Goal: Transaction & Acquisition: Purchase product/service

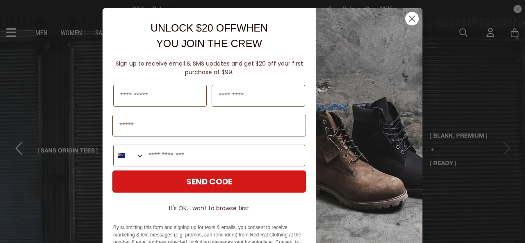
click at [405, 19] on circle "Close dialog" at bounding box center [412, 19] width 14 height 14
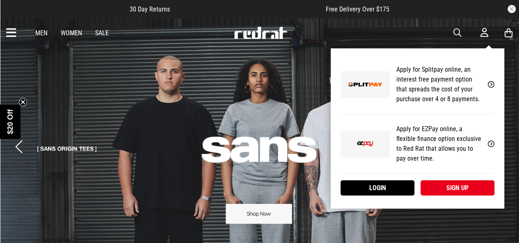
click at [485, 34] on icon at bounding box center [485, 32] width 8 height 10
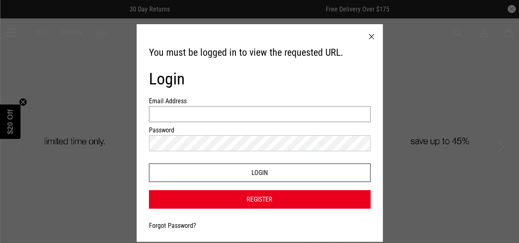
type input "**********"
click at [243, 173] on button "Login" at bounding box center [260, 173] width 222 height 18
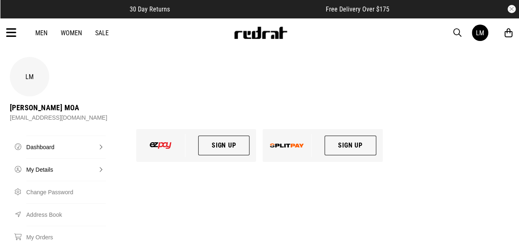
click at [46, 171] on link "My Details" at bounding box center [66, 169] width 80 height 23
select select "**"
select select "*"
select select "****"
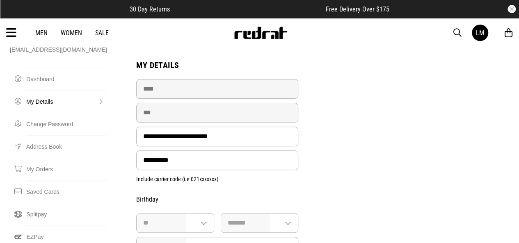
scroll to position [66, 0]
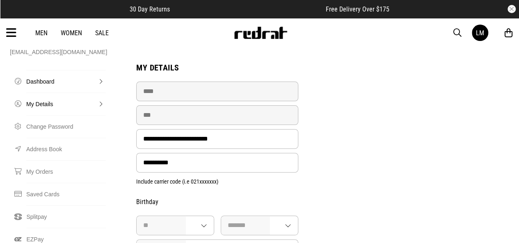
click at [42, 83] on link "Dashboard" at bounding box center [66, 81] width 80 height 23
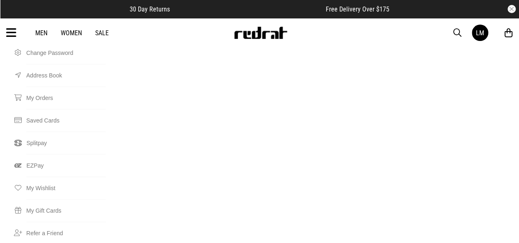
scroll to position [148, 0]
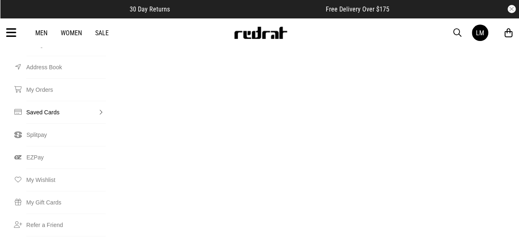
click at [97, 112] on link "Saved Cards" at bounding box center [66, 112] width 80 height 23
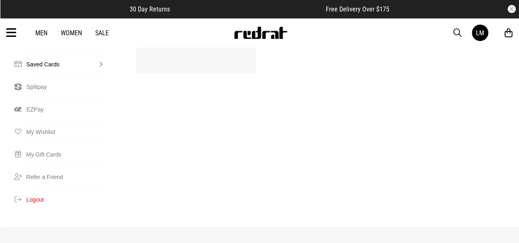
scroll to position [197, 0]
click at [43, 35] on link "Men" at bounding box center [41, 33] width 12 height 8
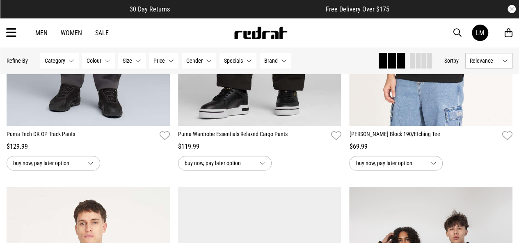
scroll to position [1996, 0]
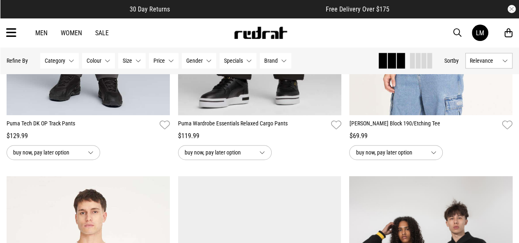
click at [245, 64] on button "Specials None selected" at bounding box center [238, 61] width 37 height 16
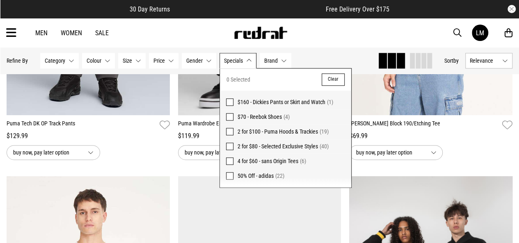
click at [259, 178] on span "50% Off - adidas" at bounding box center [256, 176] width 36 height 7
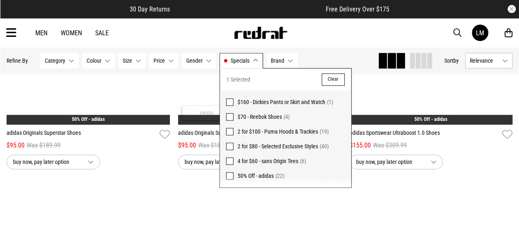
scroll to position [2006, 0]
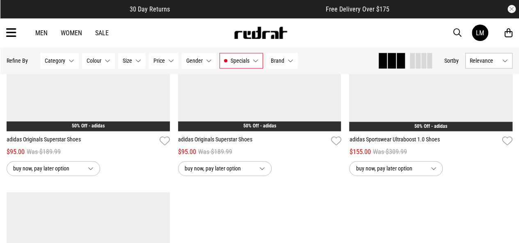
scroll to position [1990, 0]
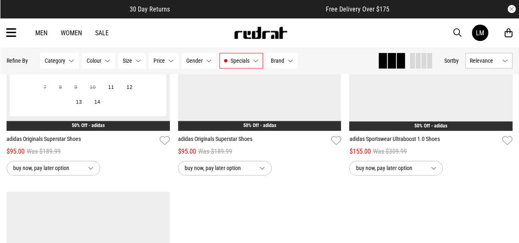
click at [90, 167] on button "buy now, pay later option" at bounding box center [54, 168] width 94 height 15
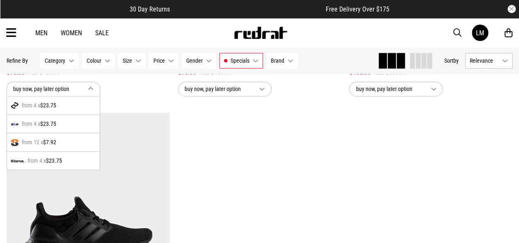
scroll to position [2055, 0]
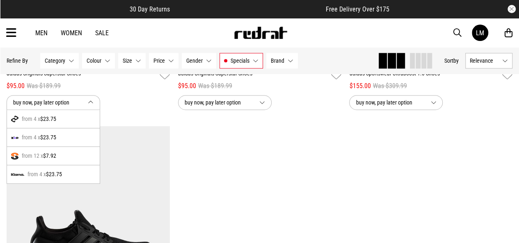
click at [42, 116] on span "$23.75" at bounding box center [48, 119] width 16 height 10
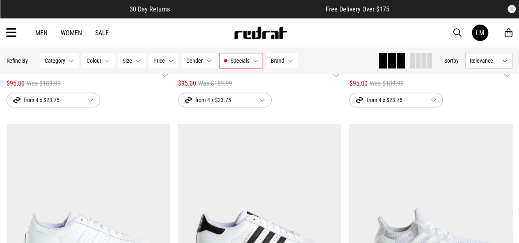
scroll to position [1760, 0]
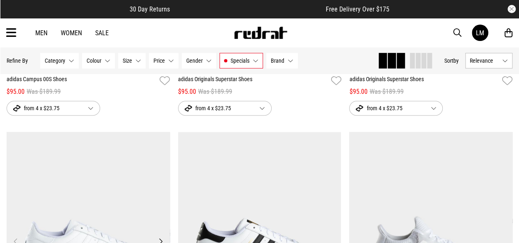
click at [124, 183] on img at bounding box center [88, 246] width 163 height 229
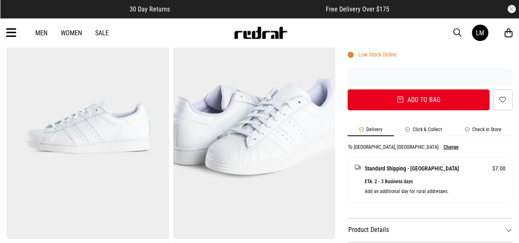
scroll to position [284, 0]
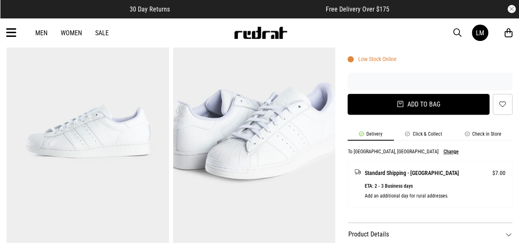
click at [364, 109] on button "Add to bag" at bounding box center [419, 104] width 142 height 21
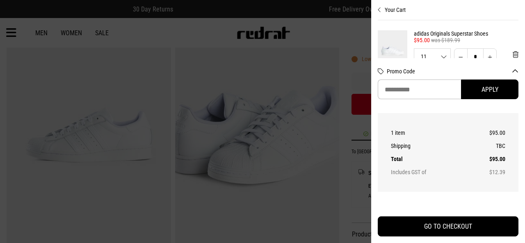
click at [348, 32] on div at bounding box center [262, 121] width 525 height 243
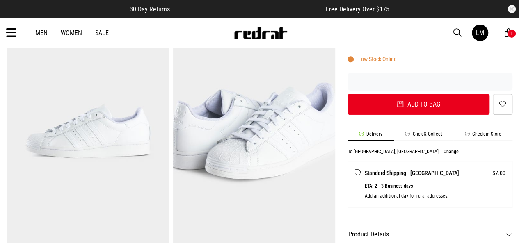
click at [101, 33] on link "Sale" at bounding box center [102, 33] width 14 height 8
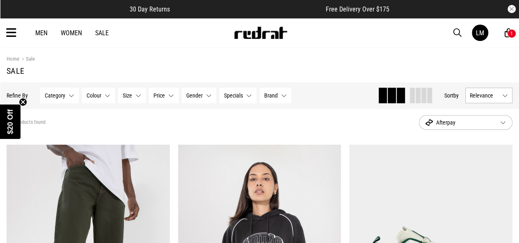
click at [204, 95] on button "Gender None selected" at bounding box center [199, 96] width 34 height 16
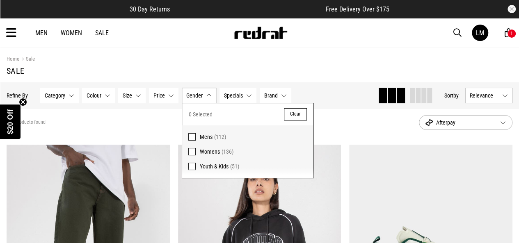
click at [202, 136] on span "Mens" at bounding box center [206, 137] width 13 height 7
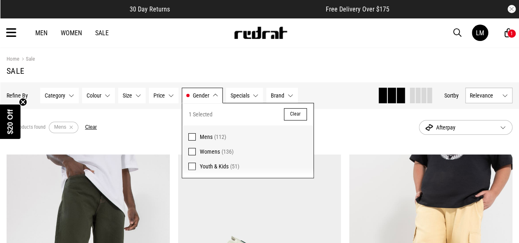
click at [249, 48] on section "Home Sale Sale" at bounding box center [260, 65] width 506 height 34
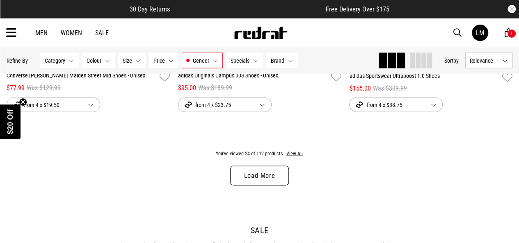
scroll to position [2344, 0]
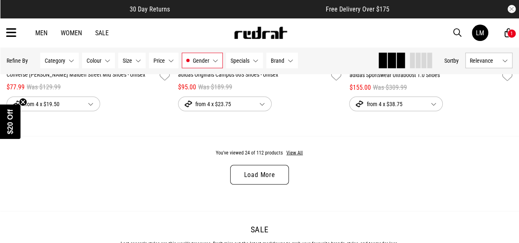
click at [281, 183] on link "Load More" at bounding box center [259, 175] width 58 height 20
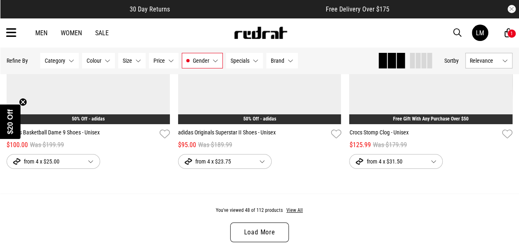
scroll to position [4683, 0]
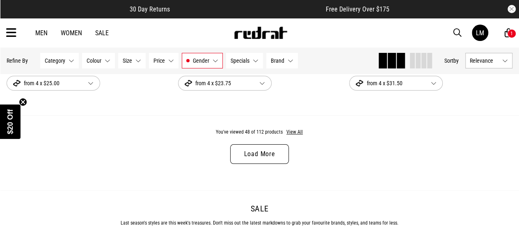
click at [275, 161] on link "Load More" at bounding box center [259, 154] width 58 height 20
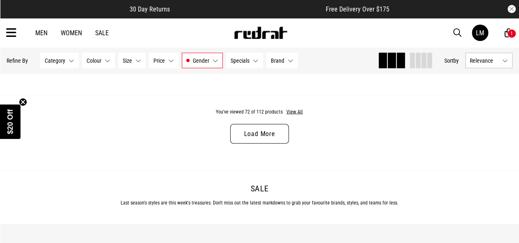
scroll to position [7022, 0]
click at [281, 144] on link "Load More" at bounding box center [259, 134] width 58 height 20
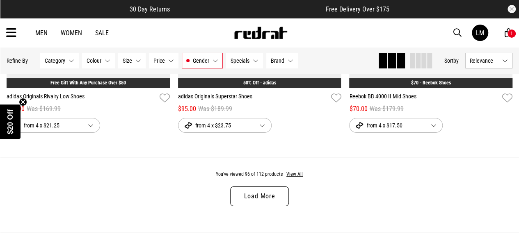
scroll to position [9279, 0]
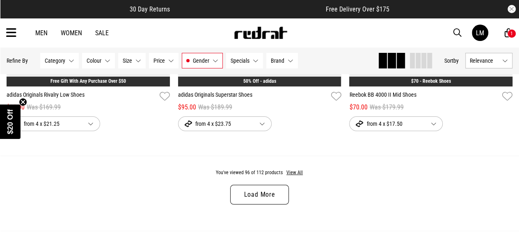
click at [284, 201] on link "Load More" at bounding box center [259, 195] width 58 height 20
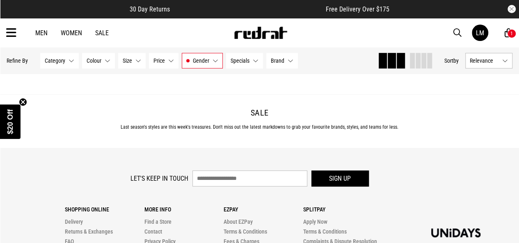
scroll to position [11043, 0]
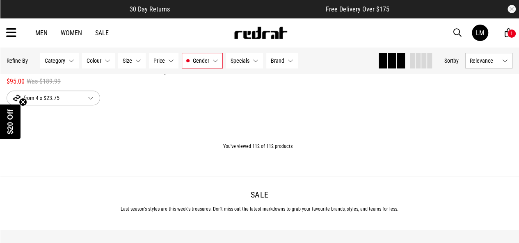
click at [44, 35] on link "Men" at bounding box center [41, 33] width 12 height 8
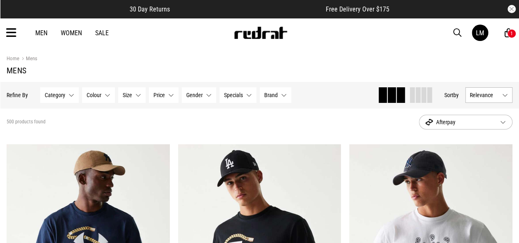
click at [65, 99] on button "Category None selected" at bounding box center [59, 95] width 39 height 16
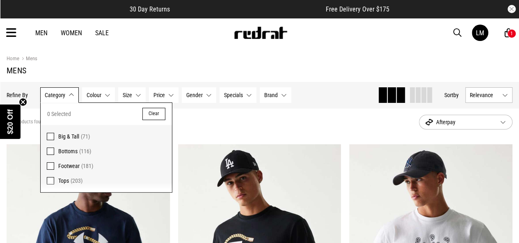
click at [63, 165] on span "Footwear" at bounding box center [68, 166] width 21 height 7
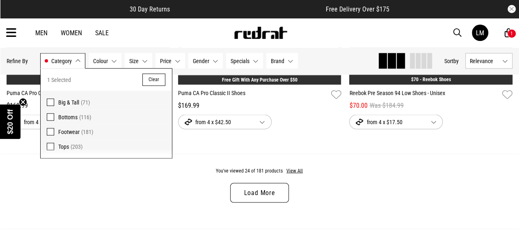
scroll to position [2339, 0]
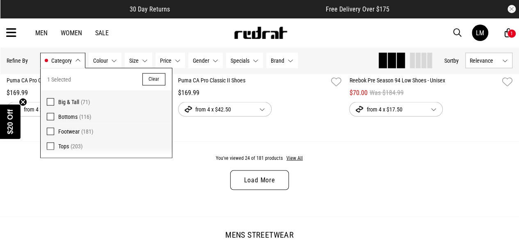
click at [243, 185] on link "Load More" at bounding box center [259, 181] width 58 height 20
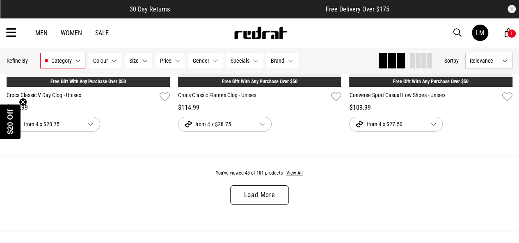
scroll to position [4678, 0]
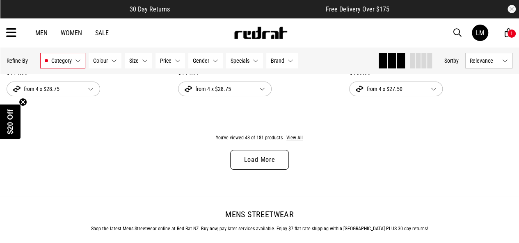
click at [248, 170] on link "Load More" at bounding box center [259, 160] width 58 height 20
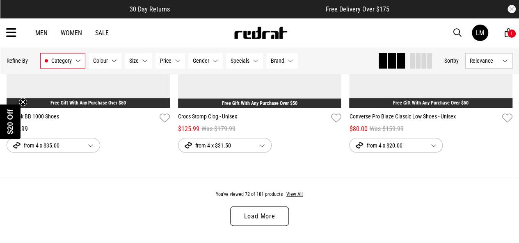
scroll to position [7017, 0]
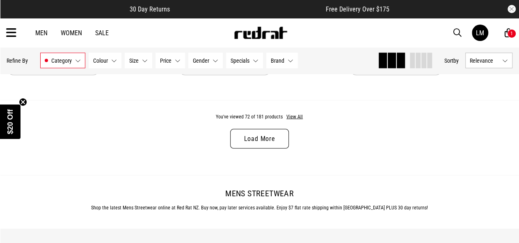
click at [256, 149] on link "Load More" at bounding box center [259, 139] width 58 height 20
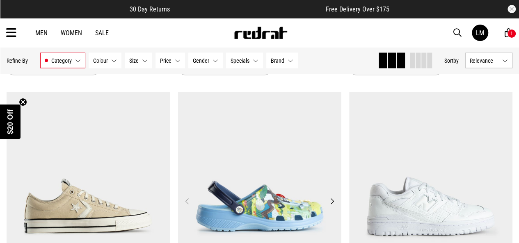
drag, startPoint x: 240, startPoint y: 150, endPoint x: 200, endPoint y: 151, distance: 40.2
click at [200, 151] on img at bounding box center [259, 206] width 163 height 229
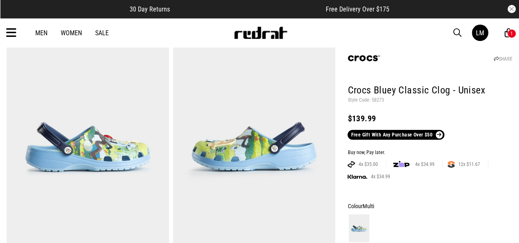
drag, startPoint x: 210, startPoint y: 137, endPoint x: 119, endPoint y: 109, distance: 94.9
drag, startPoint x: 119, startPoint y: 109, endPoint x: 228, endPoint y: 85, distance: 111.3
click at [228, 85] on img at bounding box center [254, 147] width 162 height 224
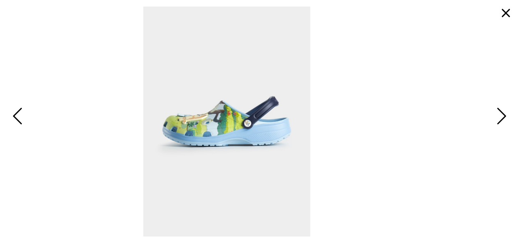
drag, startPoint x: 129, startPoint y: 39, endPoint x: 106, endPoint y: 44, distance: 23.5
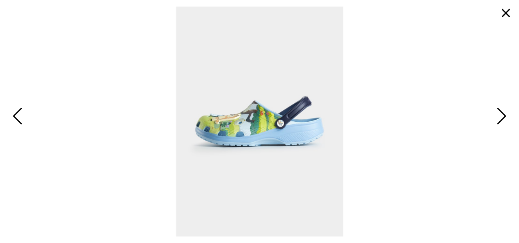
drag, startPoint x: 388, startPoint y: 99, endPoint x: 355, endPoint y: 82, distance: 37.1
click at [380, 94] on span at bounding box center [260, 122] width 506 height 230
